Goal: Navigation & Orientation: Find specific page/section

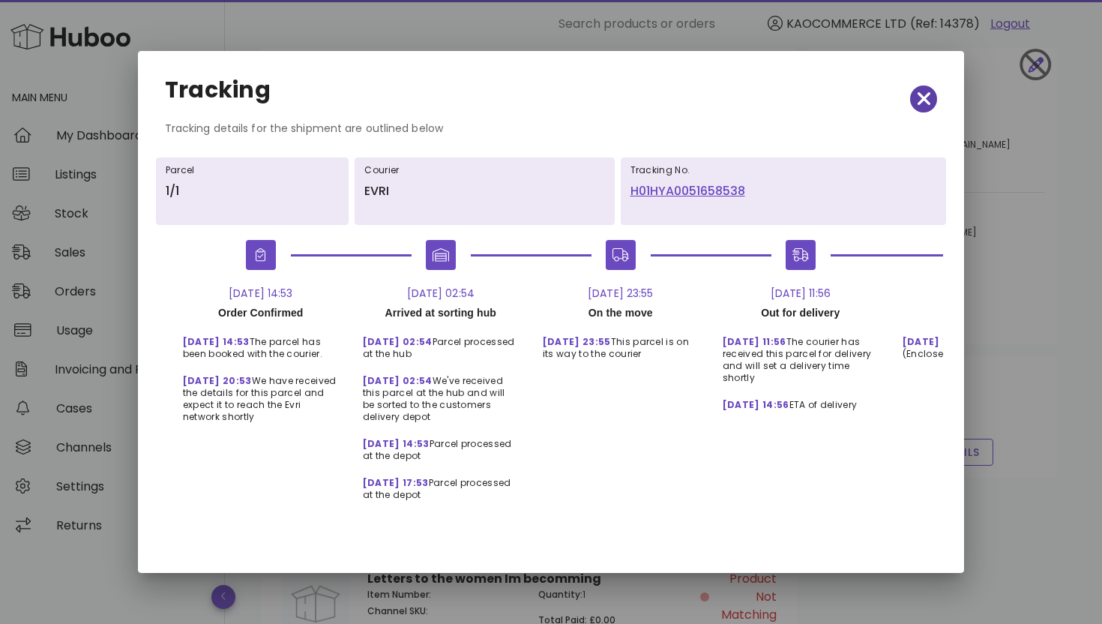
click at [921, 110] on button "button" at bounding box center [923, 98] width 27 height 27
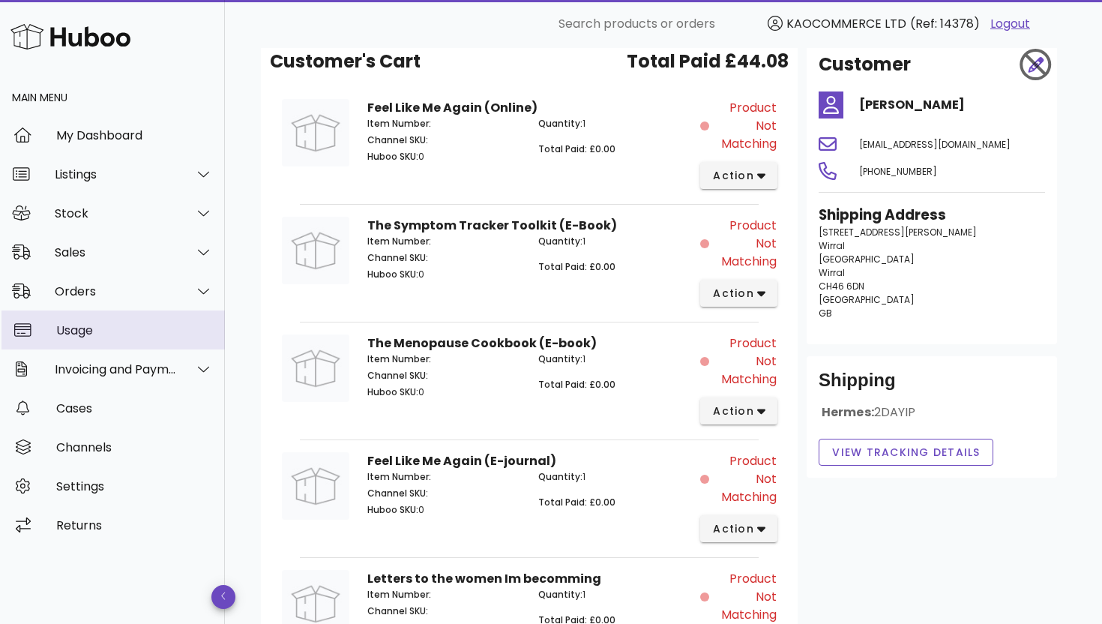
click at [99, 342] on div "Usage" at bounding box center [134, 330] width 157 height 32
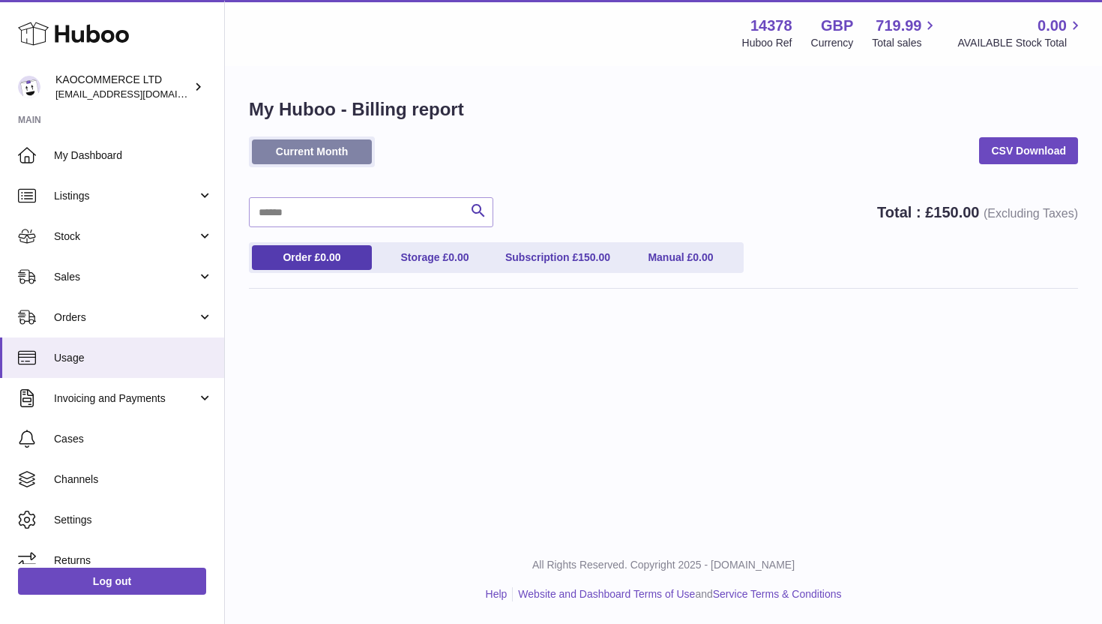
click at [340, 163] on link "Current Month" at bounding box center [312, 151] width 120 height 25
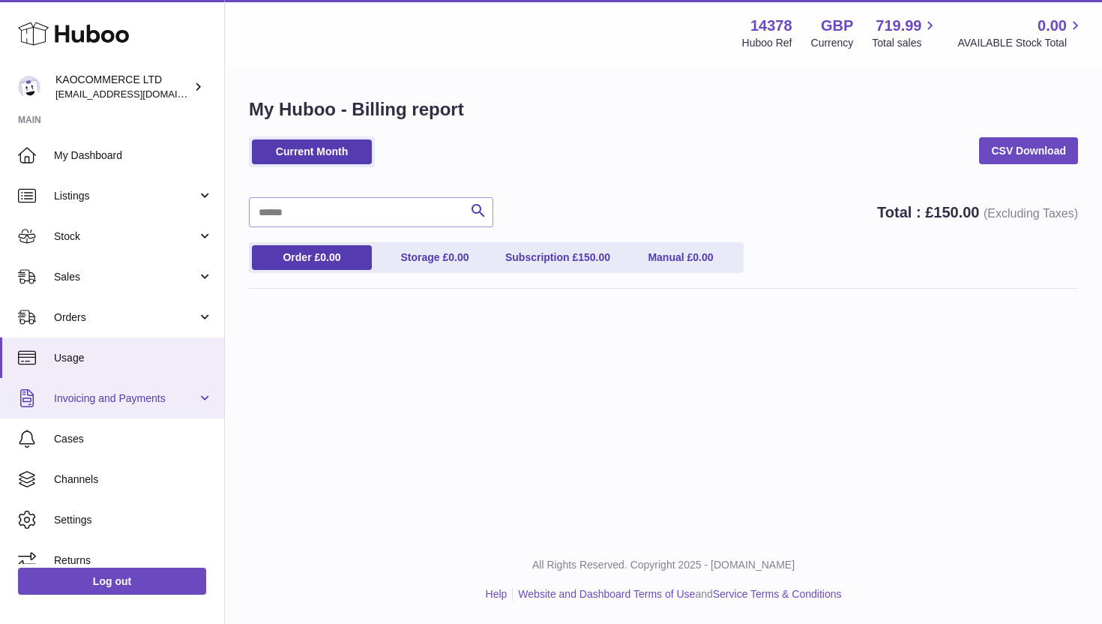
click at [133, 391] on span "Invoicing and Payments" at bounding box center [125, 398] width 143 height 14
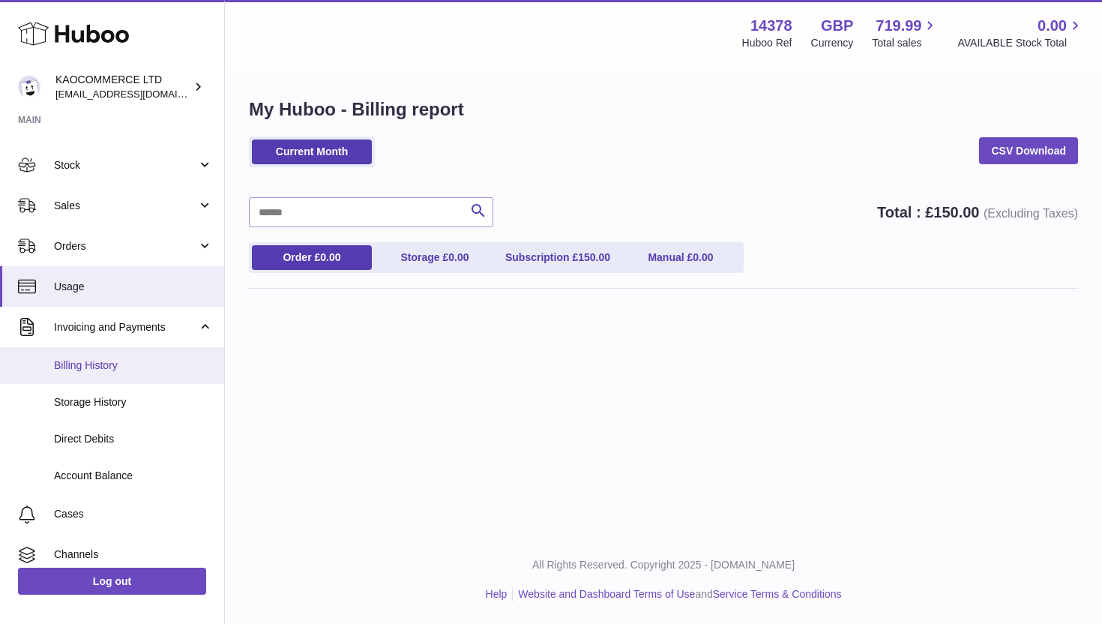
scroll to position [88, 0]
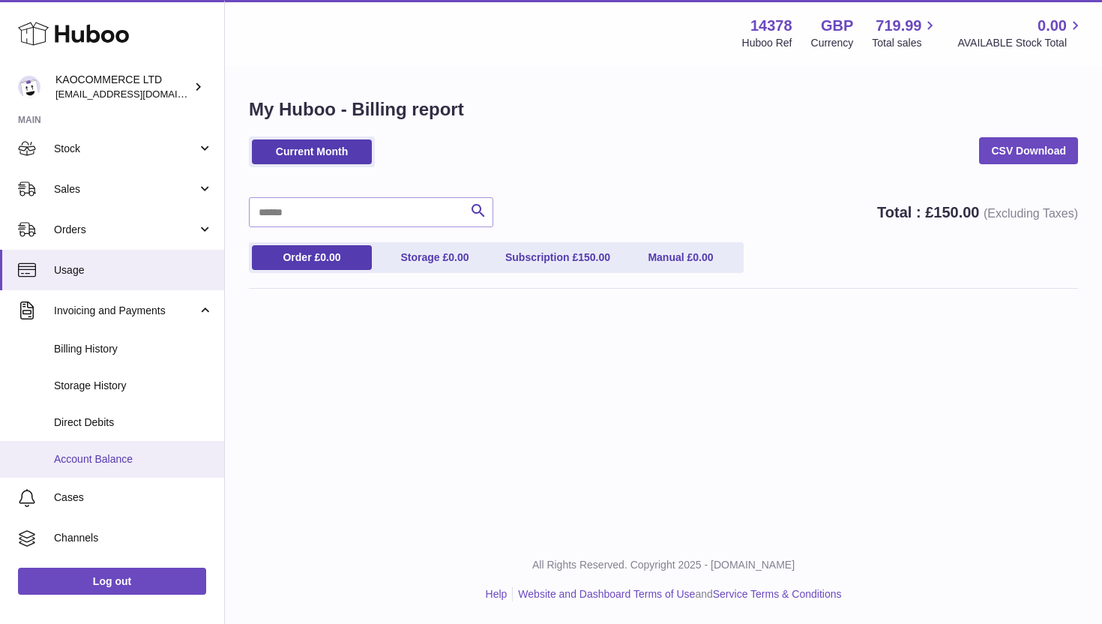
click at [114, 448] on link "Account Balance" at bounding box center [112, 459] width 224 height 37
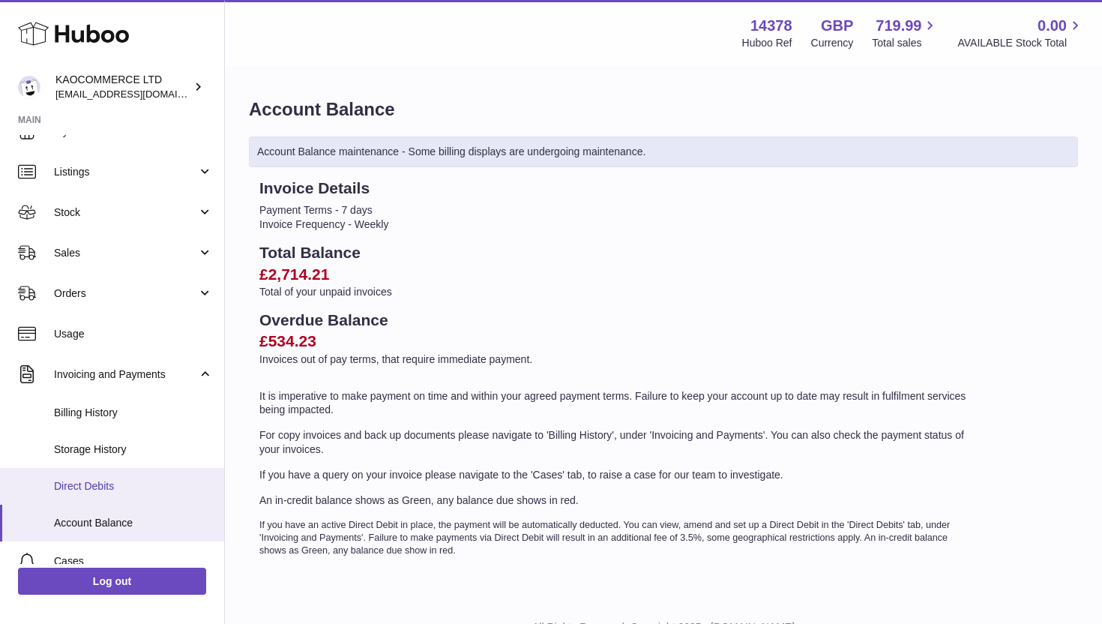
click at [88, 479] on span "Direct Debits" at bounding box center [133, 486] width 159 height 14
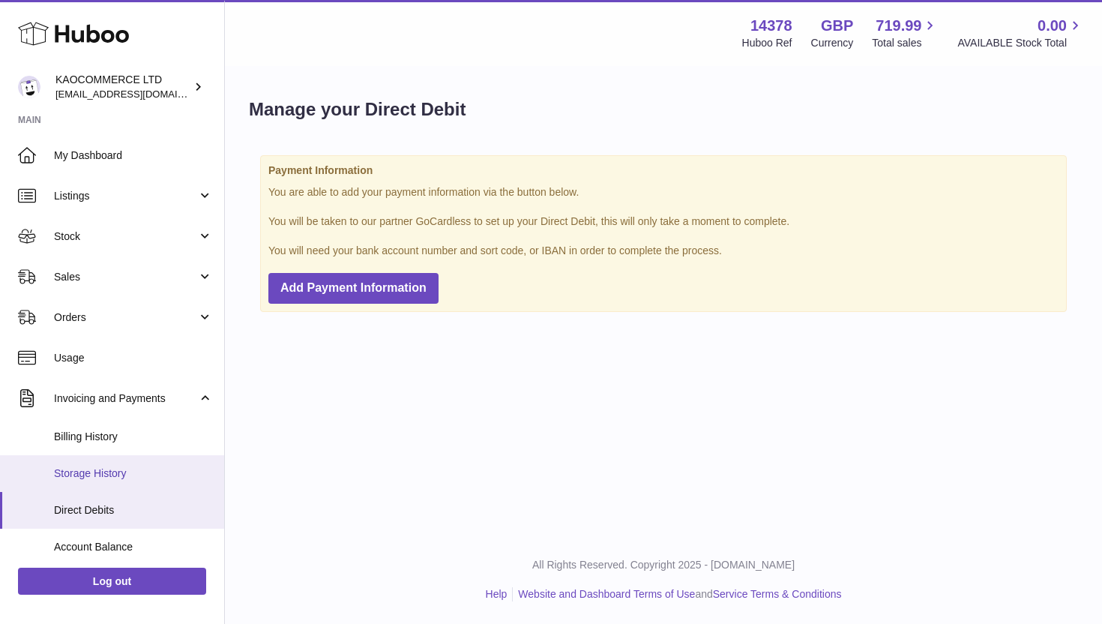
click at [148, 476] on span "Storage History" at bounding box center [133, 473] width 159 height 14
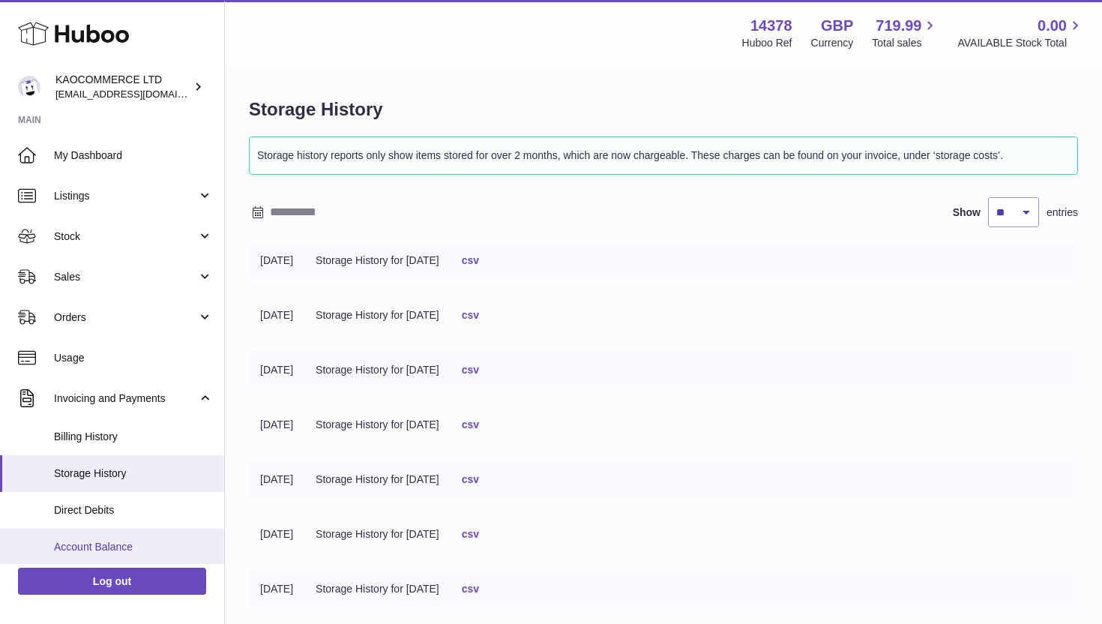
click at [108, 533] on link "Account Balance" at bounding box center [112, 547] width 224 height 37
